Goal: Entertainment & Leisure: Consume media (video, audio)

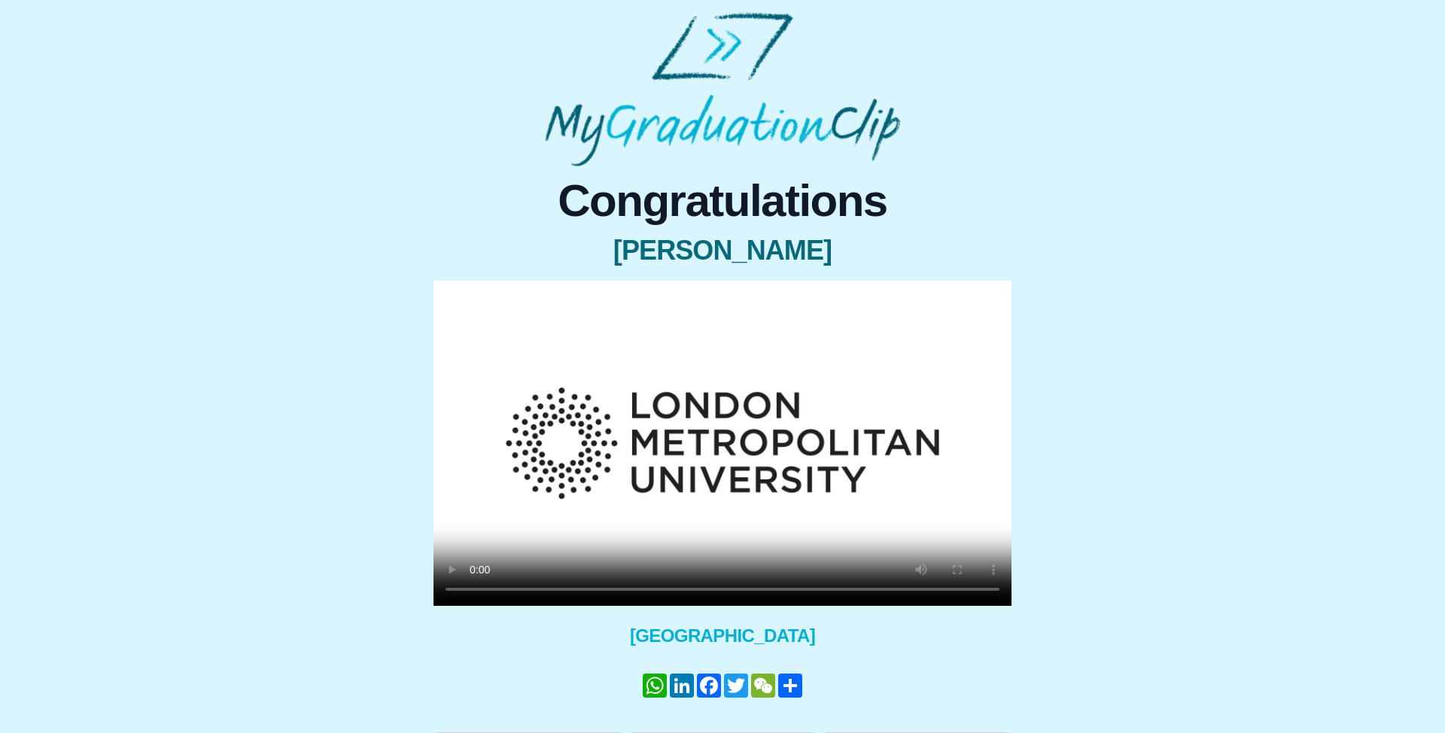
click at [650, 485] on video at bounding box center [722, 443] width 578 height 325
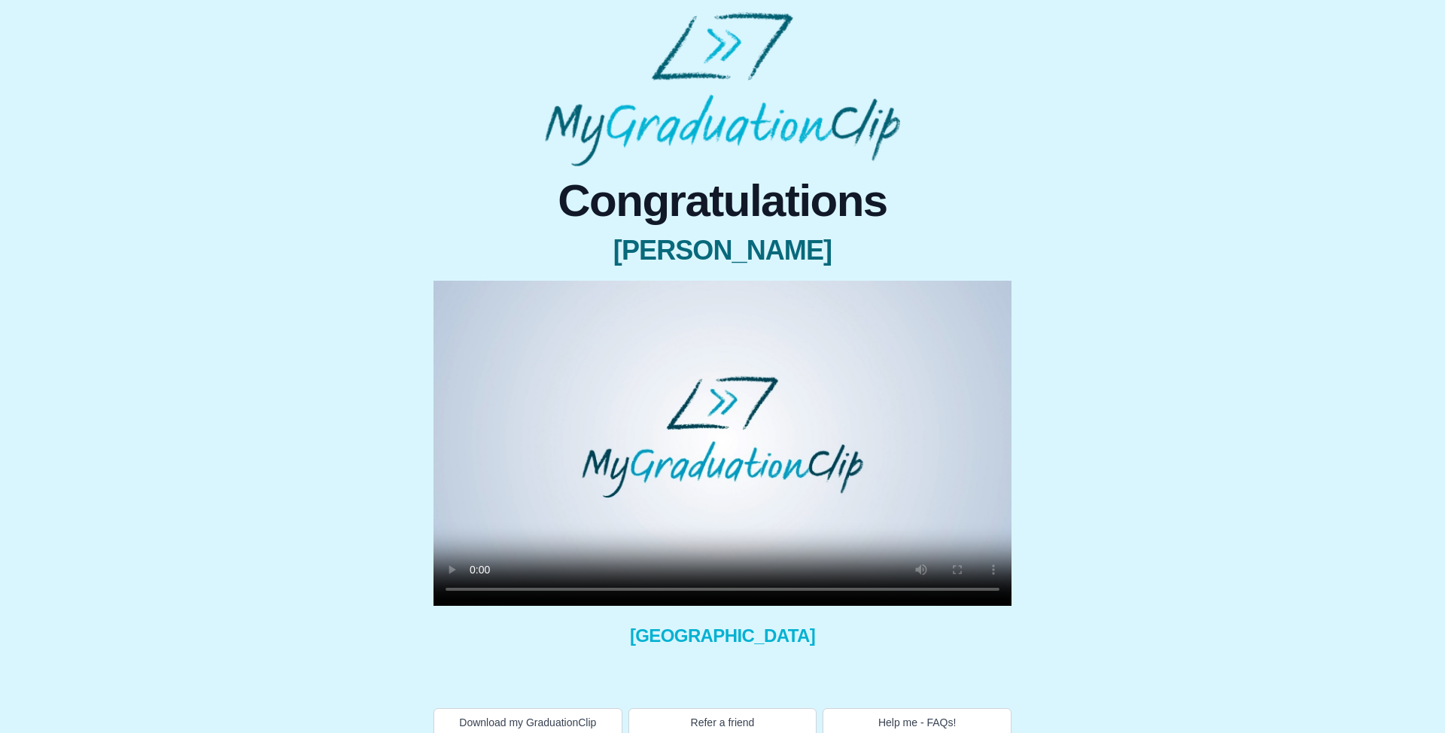
click at [1172, 303] on div "Congratulations Zoe Tubb × Share your GraduationClip now! × Why not also get th…" at bounding box center [722, 451] width 1421 height 570
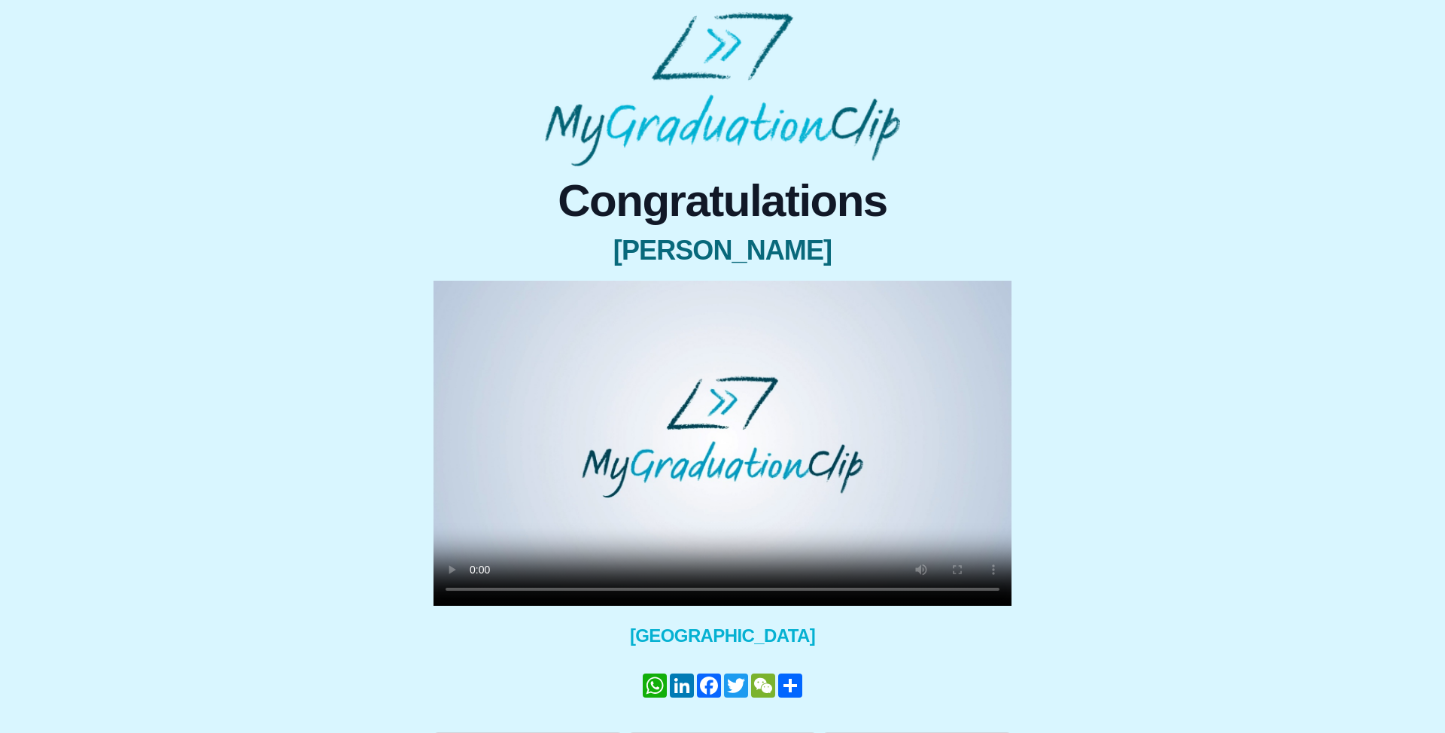
click at [794, 406] on video at bounding box center [722, 443] width 578 height 325
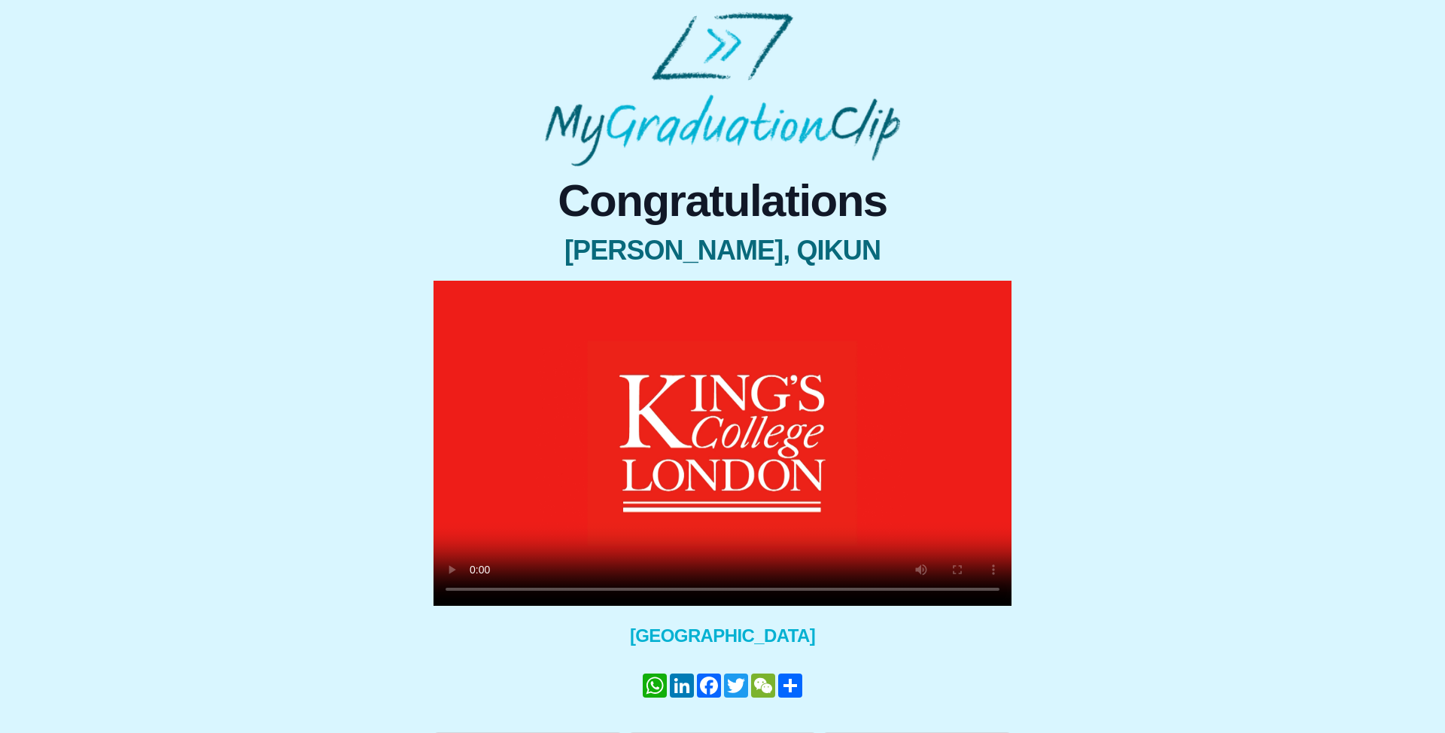
click at [713, 434] on video at bounding box center [722, 443] width 578 height 325
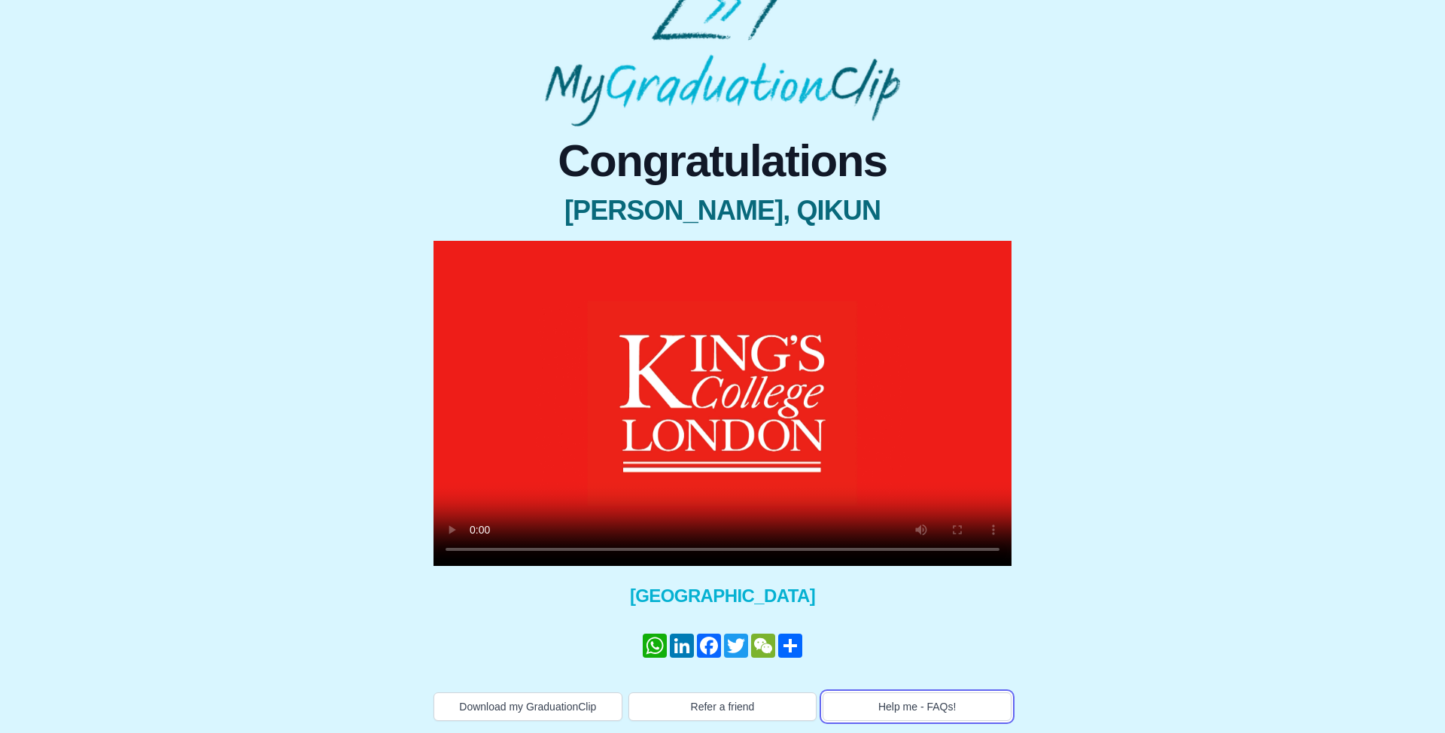
click at [922, 719] on button "Help me - FAQs!" at bounding box center [916, 706] width 189 height 29
click at [748, 386] on video at bounding box center [722, 403] width 578 height 325
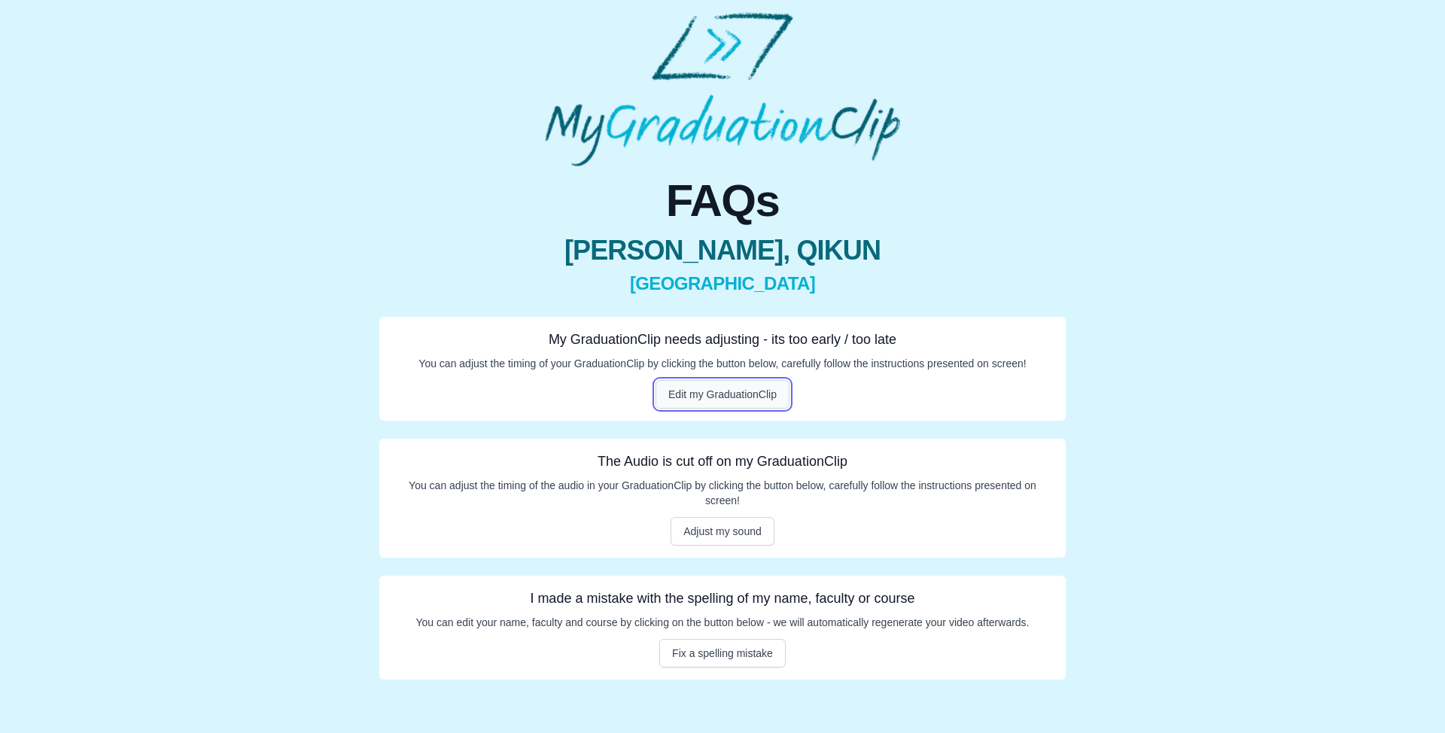
click at [734, 393] on button "Edit my GraduationClip" at bounding box center [722, 394] width 134 height 29
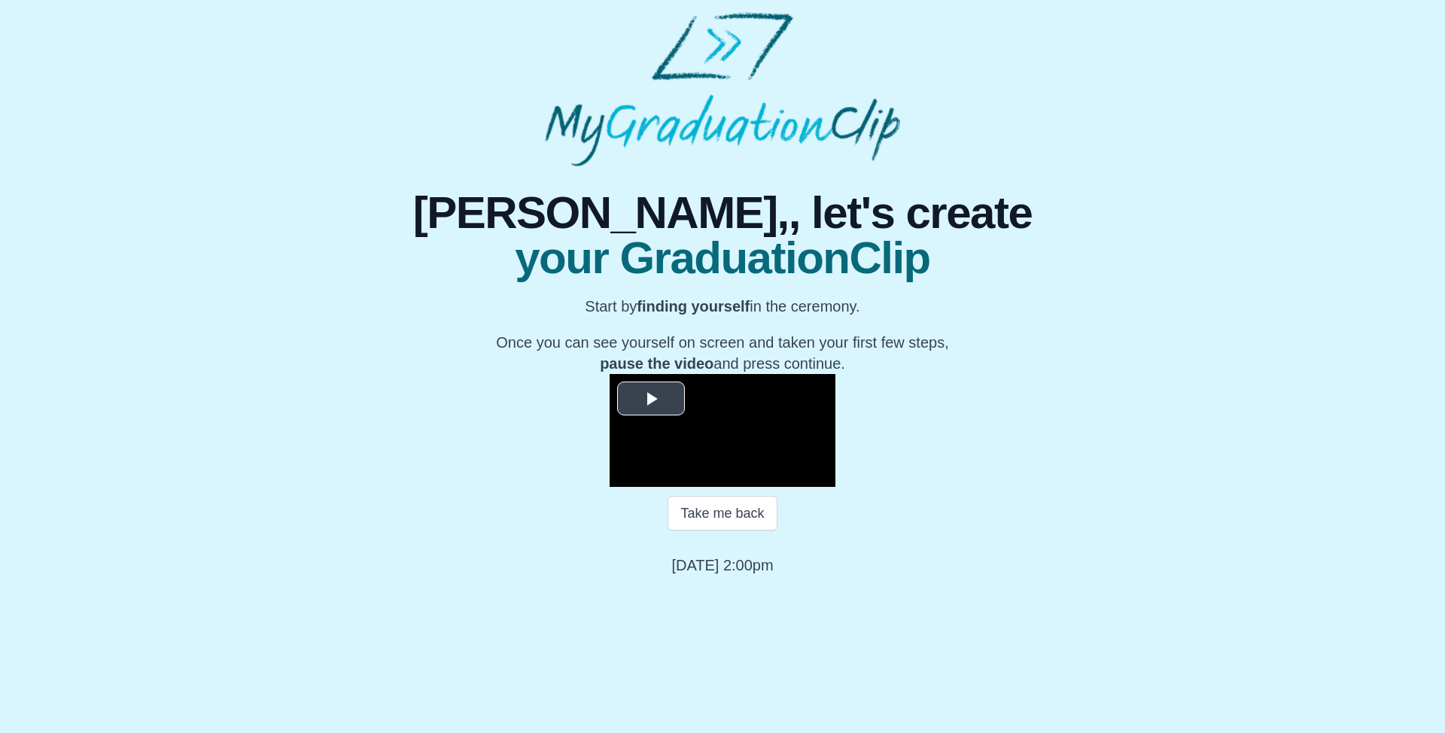
scroll to position [103, 0]
click at [728, 530] on button "Take me back" at bounding box center [721, 513] width 109 height 35
click at [716, 487] on video "Video Player" at bounding box center [722, 430] width 226 height 113
click at [734, 439] on video "Video Player" at bounding box center [722, 430] width 226 height 113
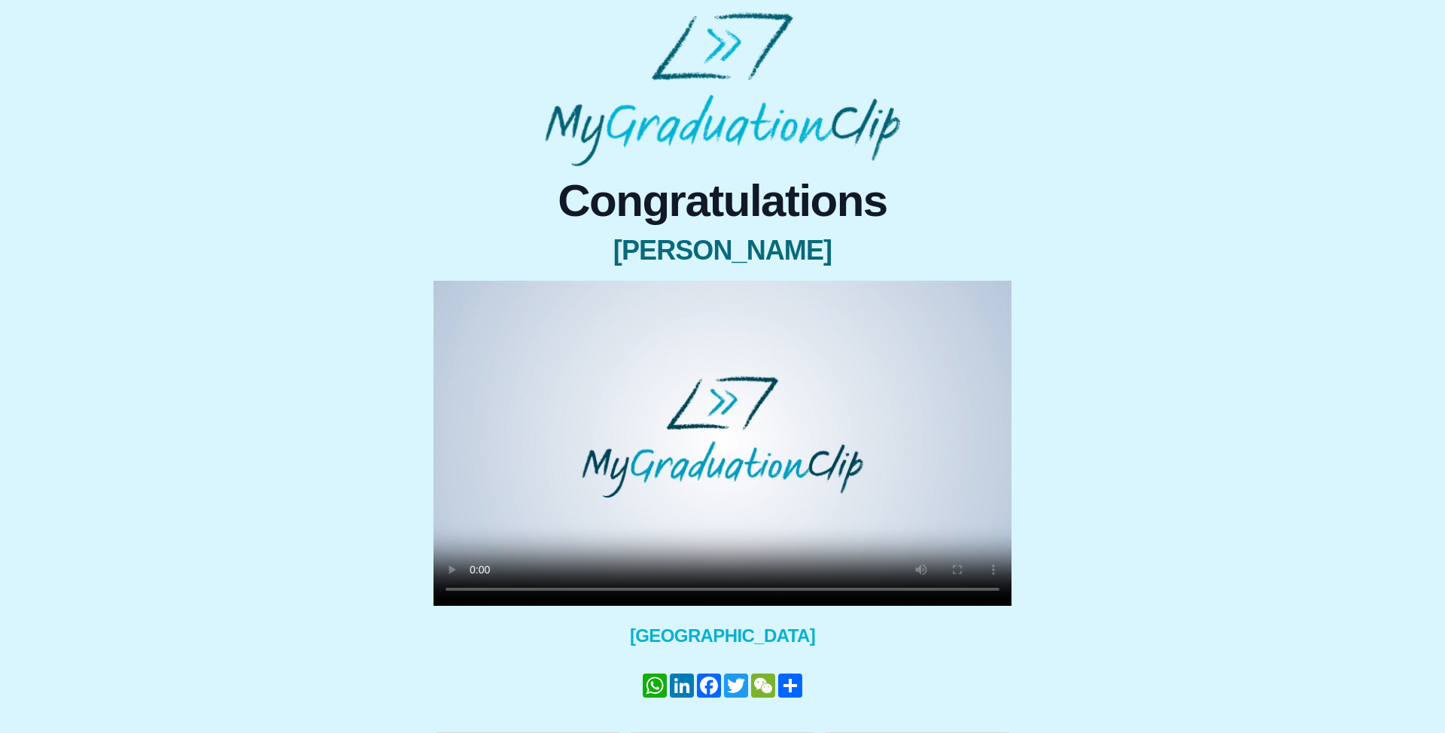
click at [718, 473] on video at bounding box center [722, 443] width 578 height 325
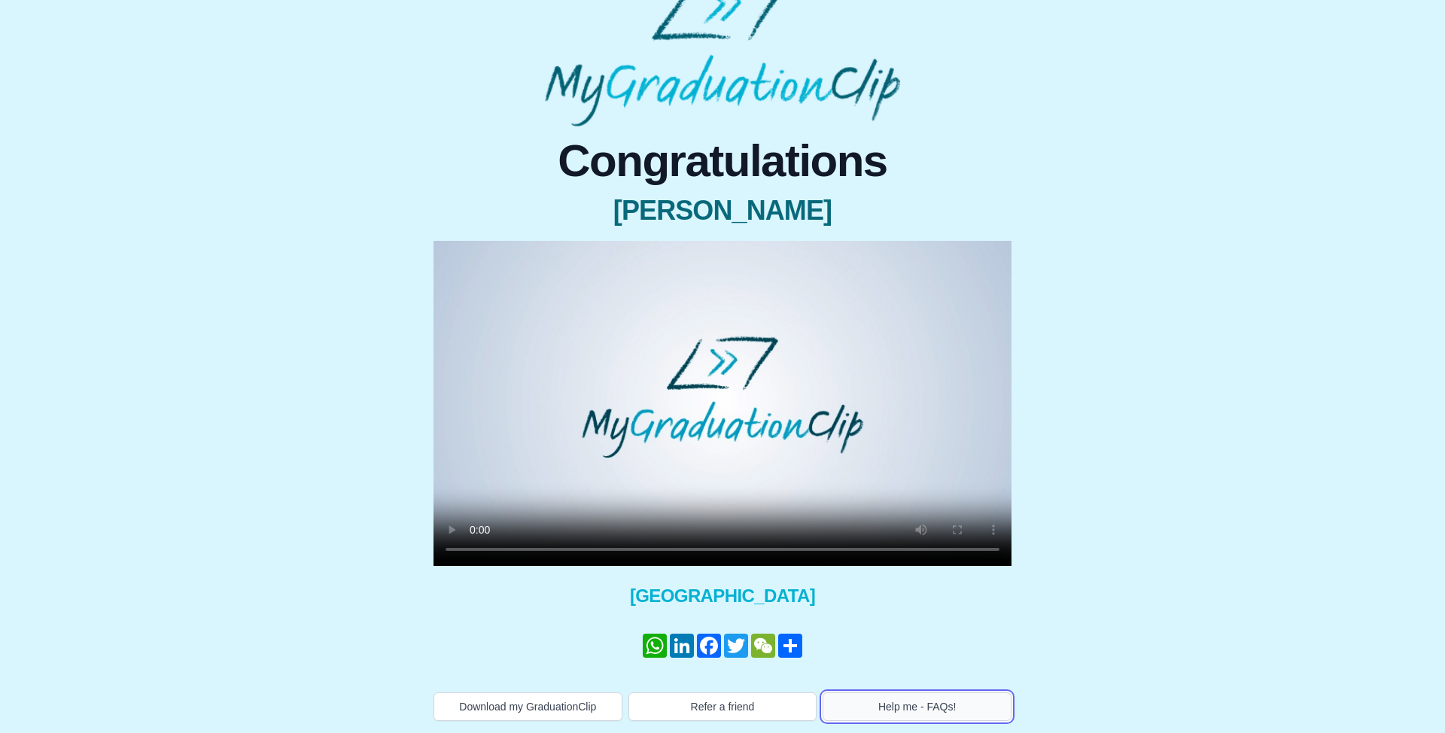
click at [877, 716] on button "Help me - FAQs!" at bounding box center [916, 706] width 189 height 29
click at [628, 459] on video at bounding box center [722, 403] width 578 height 325
click at [606, 469] on video at bounding box center [722, 403] width 578 height 325
click at [275, 107] on div "Congratulations UBAID ULLAH × Share your GraduationClip now! WhatsApp LinkedIn …" at bounding box center [722, 346] width 1421 height 749
click at [1093, 194] on div "Congratulations UBAID ULLAH × Share your GraduationClip now! WhatsApp LinkedIn …" at bounding box center [722, 423] width 1421 height 594
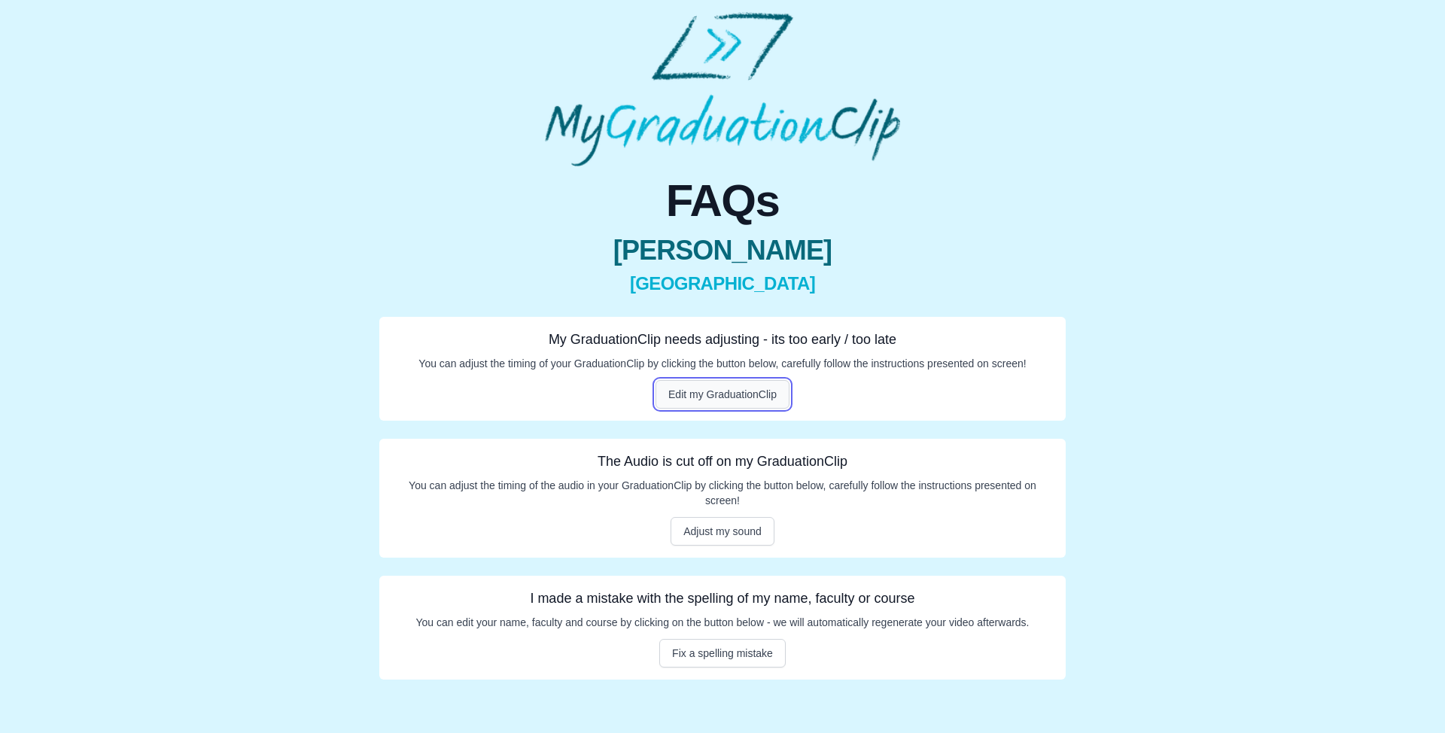
click at [769, 388] on button "Edit my GraduationClip" at bounding box center [722, 394] width 134 height 29
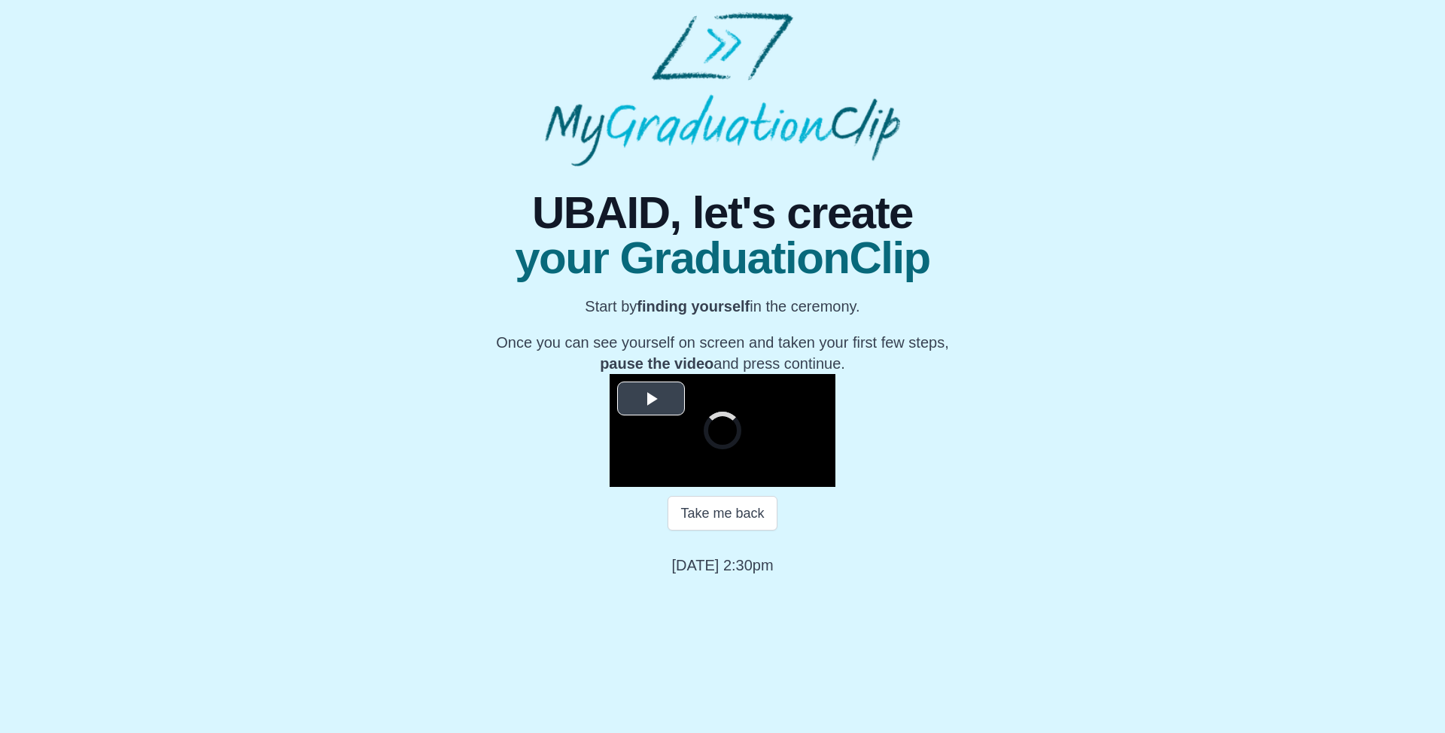
scroll to position [103, 0]
click at [723, 530] on button "Take me back" at bounding box center [721, 513] width 109 height 35
click at [736, 487] on video "Video Player" at bounding box center [722, 430] width 226 height 113
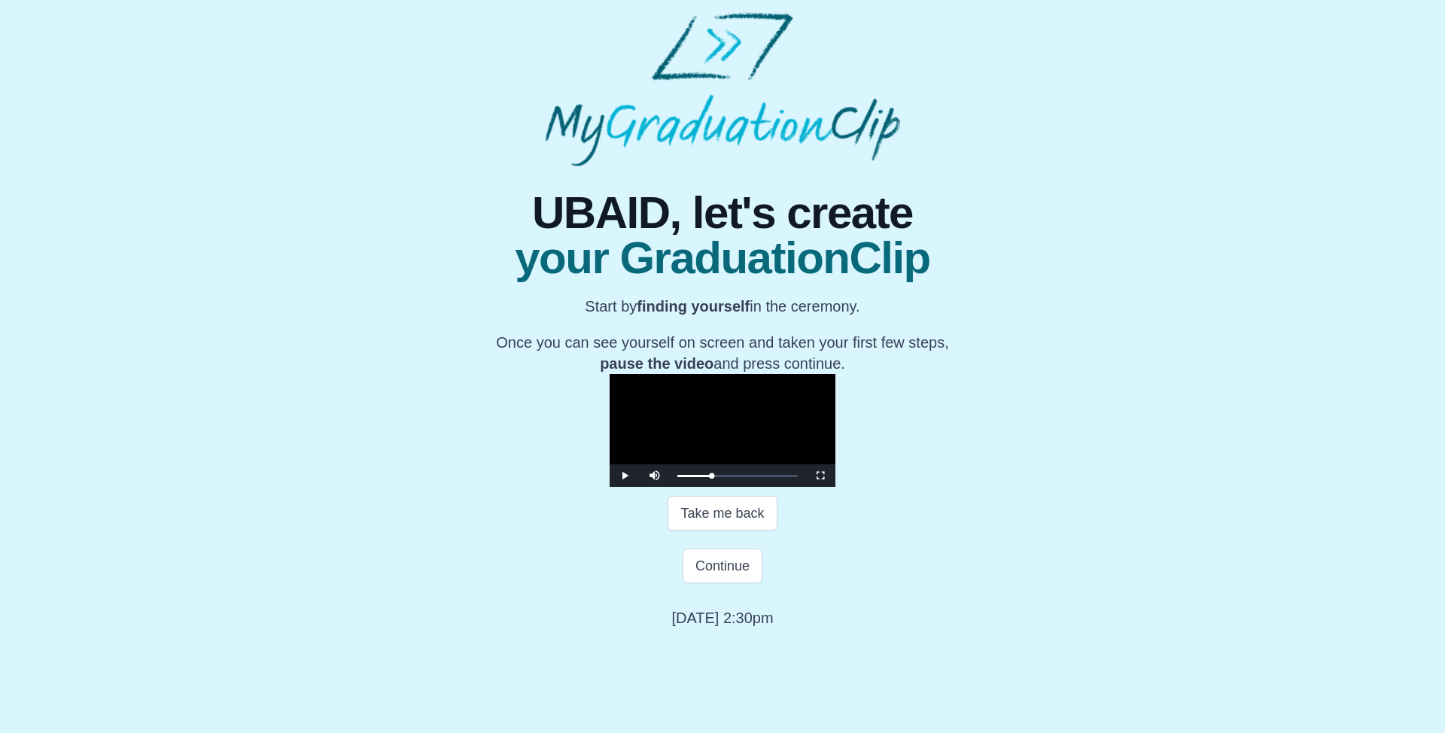
click at [784, 475] on video "Video Player" at bounding box center [722, 430] width 226 height 113
